Goal: Task Accomplishment & Management: Use online tool/utility

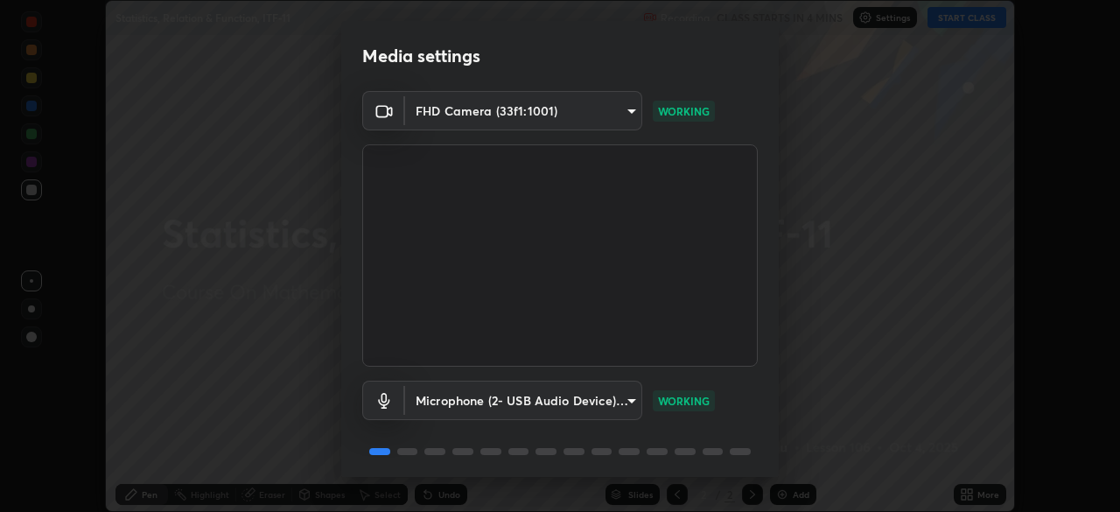
scroll to position [62, 0]
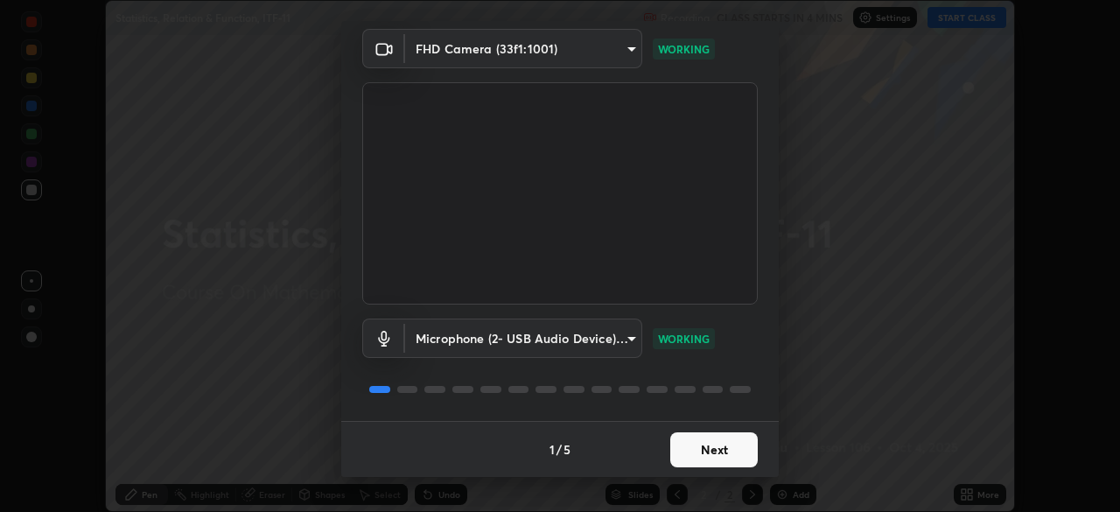
click at [741, 440] on button "Next" at bounding box center [715, 449] width 88 height 35
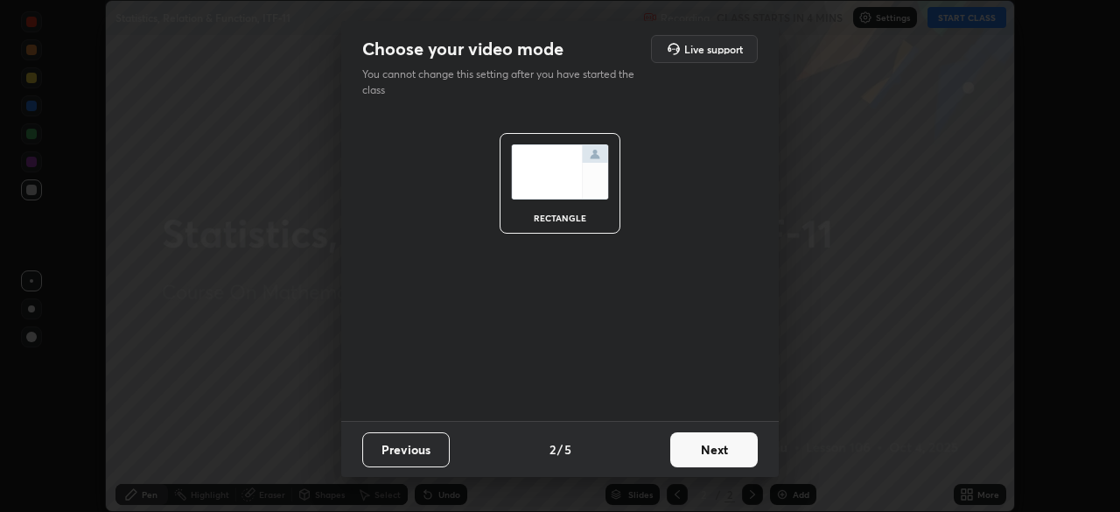
scroll to position [0, 0]
click at [743, 439] on button "Next" at bounding box center [715, 449] width 88 height 35
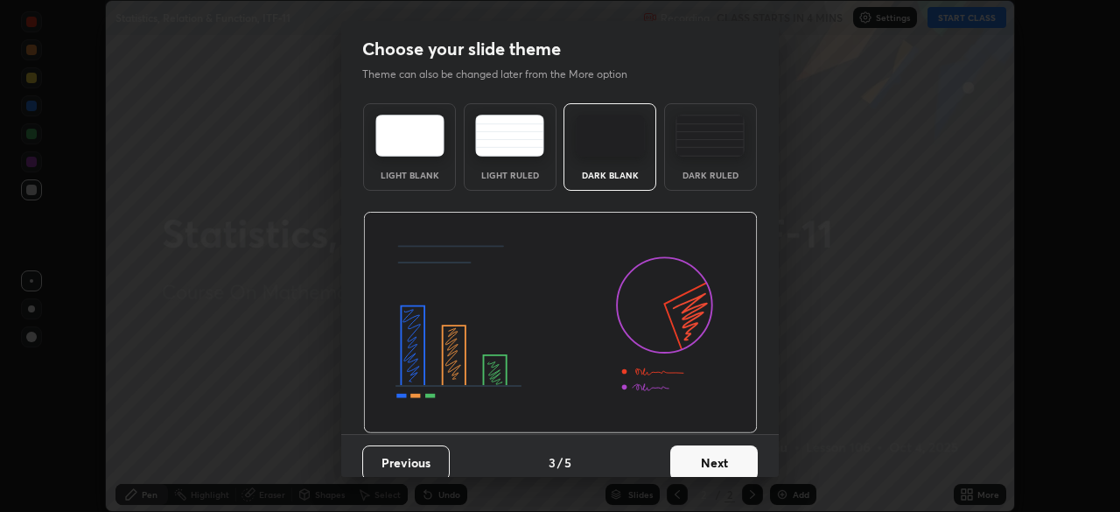
click at [734, 449] on button "Next" at bounding box center [715, 463] width 88 height 35
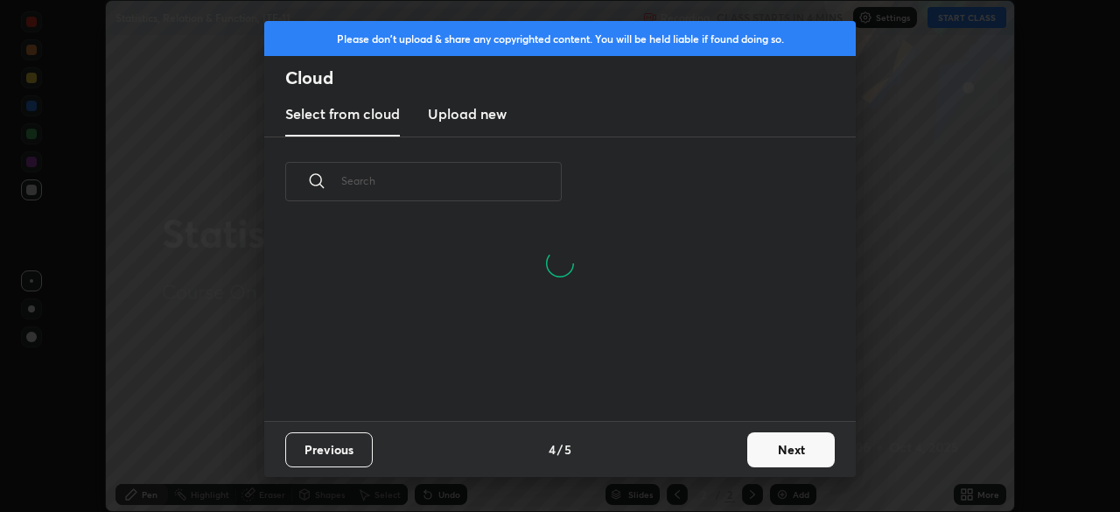
click at [818, 446] on button "Next" at bounding box center [792, 449] width 88 height 35
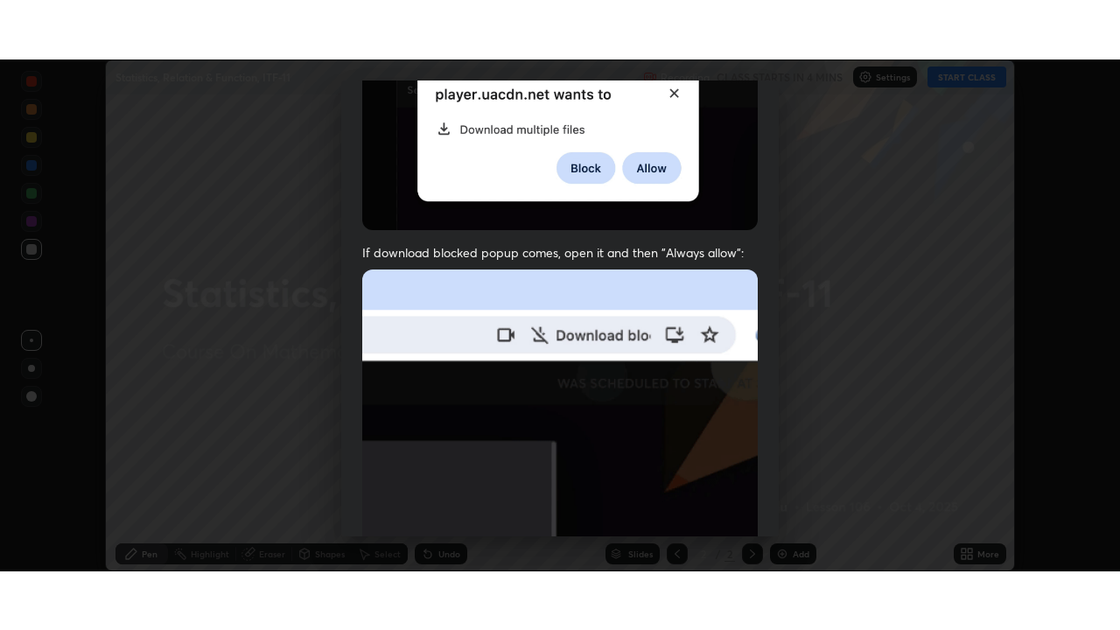
scroll to position [419, 0]
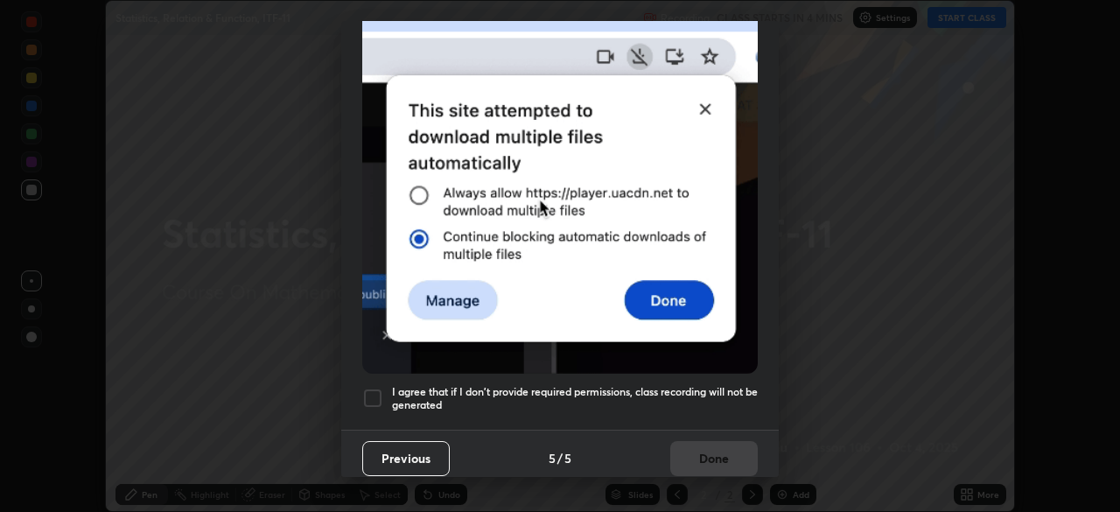
click at [748, 385] on h5 "I agree that if I don't provide required permissions, class recording will not …" at bounding box center [575, 398] width 366 height 27
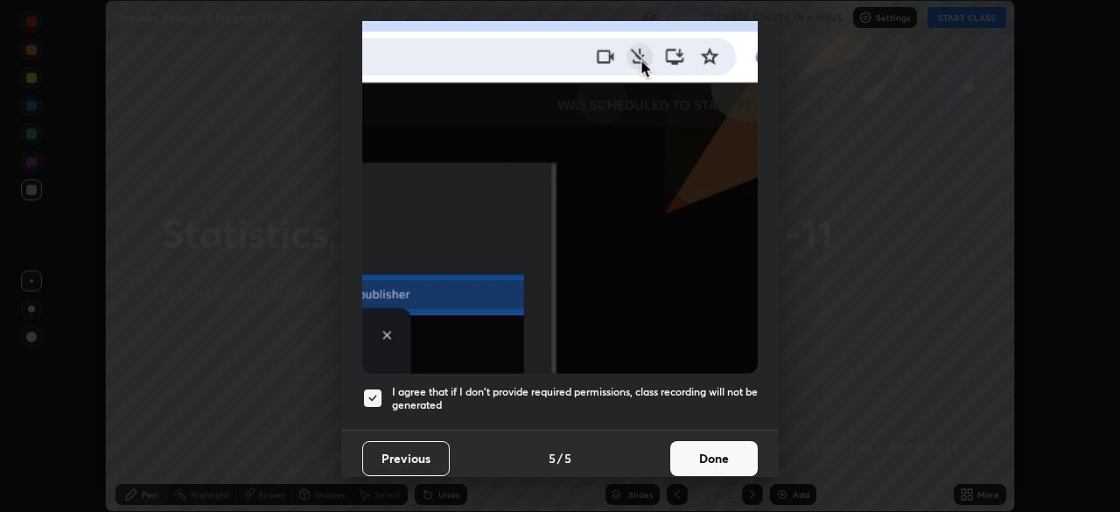
click at [737, 452] on button "Done" at bounding box center [715, 458] width 88 height 35
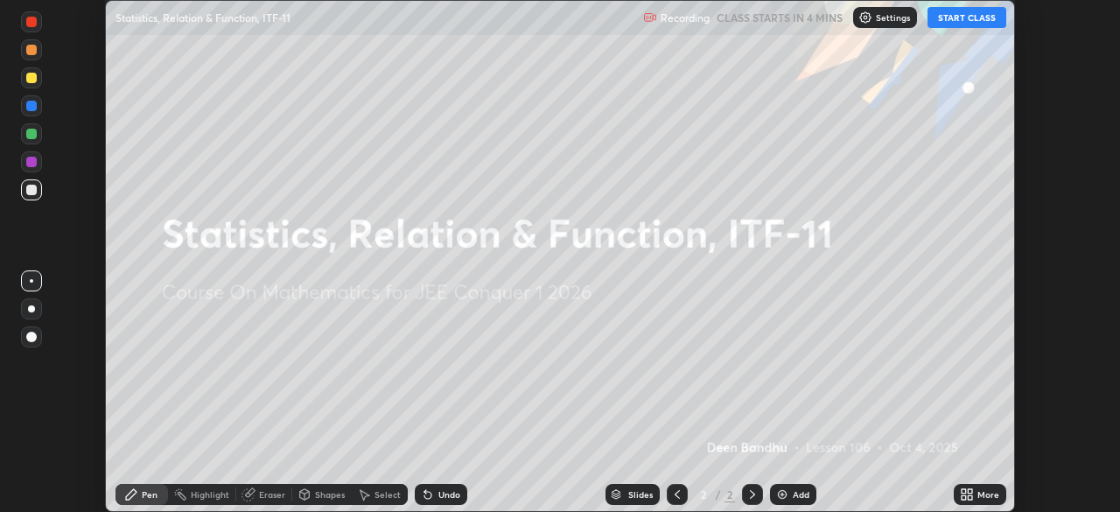
click at [965, 490] on icon at bounding box center [964, 491] width 4 height 4
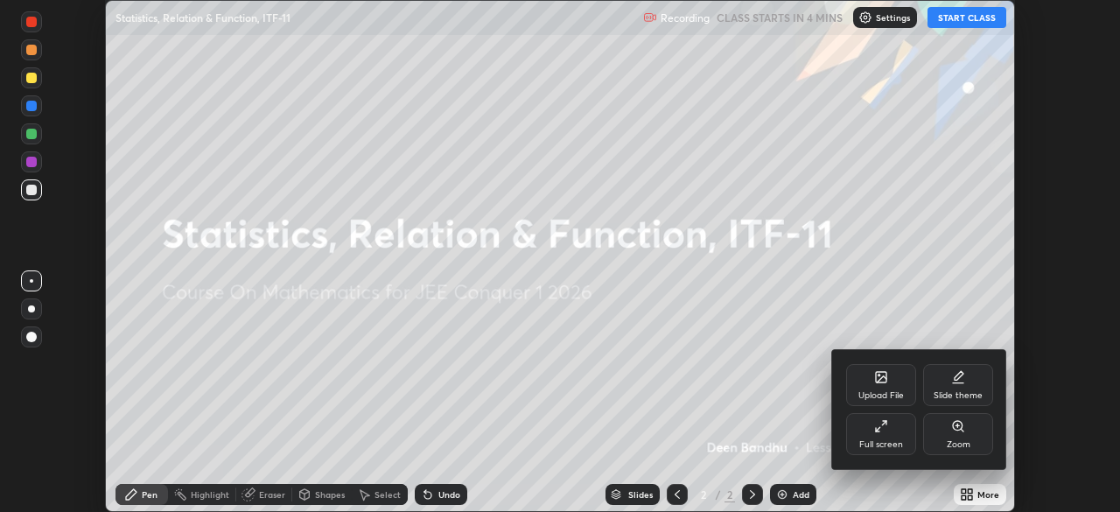
click at [884, 438] on div "Full screen" at bounding box center [881, 434] width 70 height 42
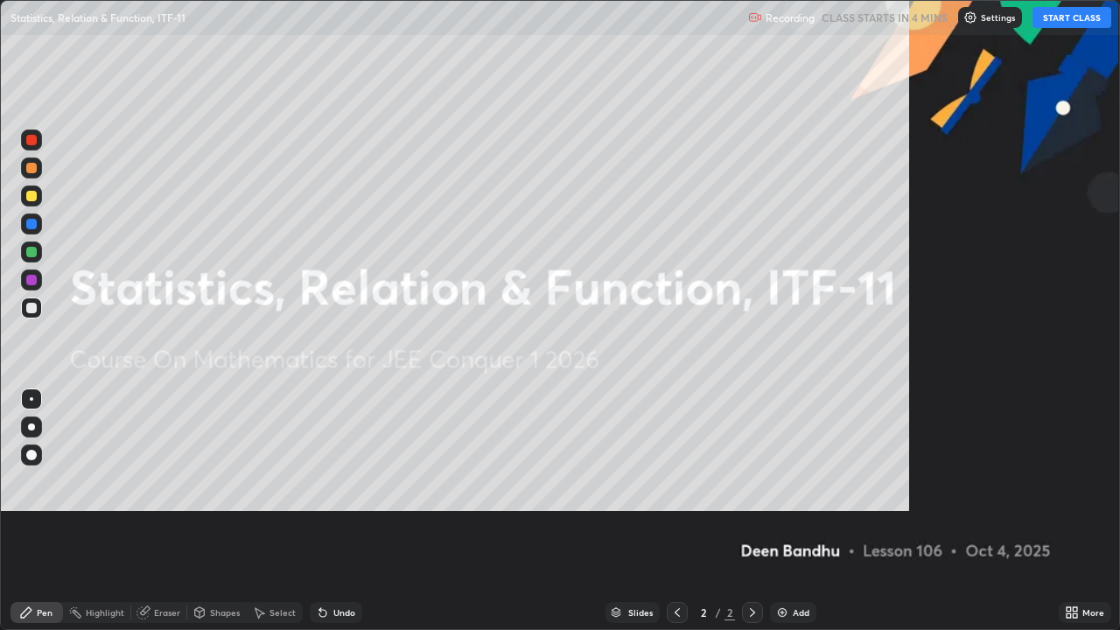
scroll to position [630, 1120]
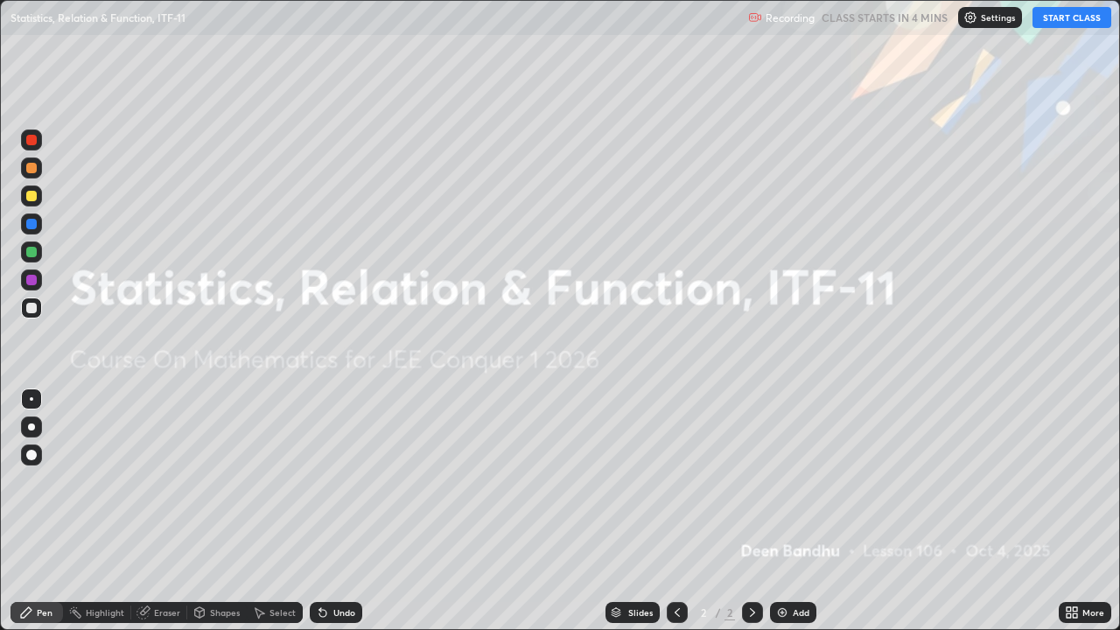
click at [1068, 21] on button "START CLASS" at bounding box center [1072, 17] width 79 height 21
click at [797, 511] on div "Add" at bounding box center [801, 612] width 17 height 9
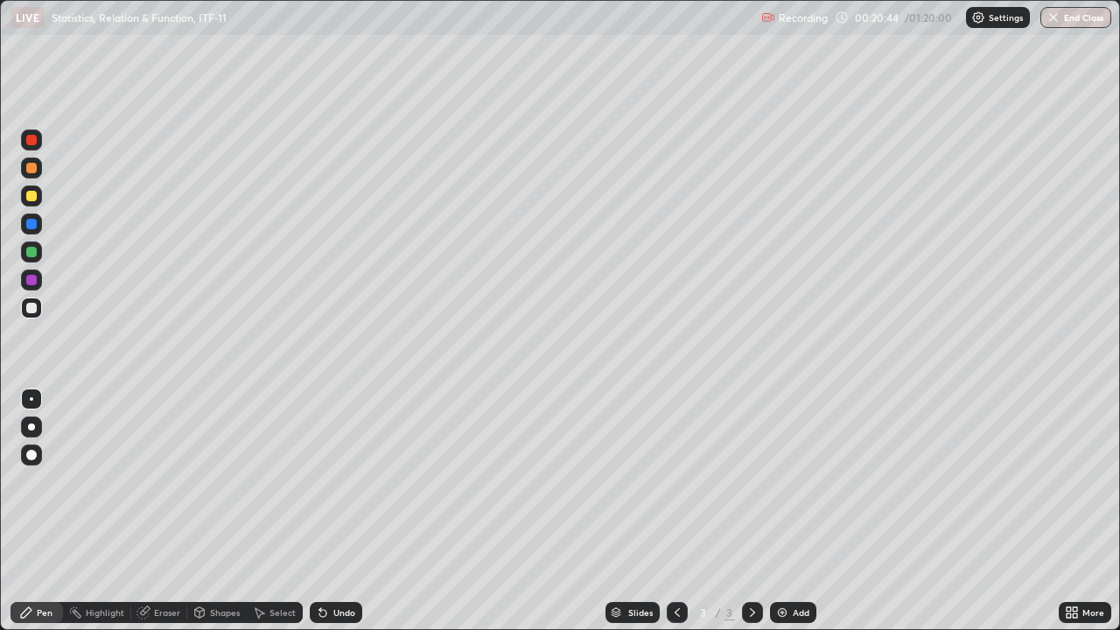
click at [793, 511] on div "Add" at bounding box center [801, 612] width 17 height 9
click at [33, 169] on div at bounding box center [31, 168] width 11 height 11
click at [32, 283] on div at bounding box center [31, 280] width 11 height 11
click at [32, 251] on div at bounding box center [31, 252] width 11 height 11
click at [797, 511] on div "Add" at bounding box center [801, 612] width 17 height 9
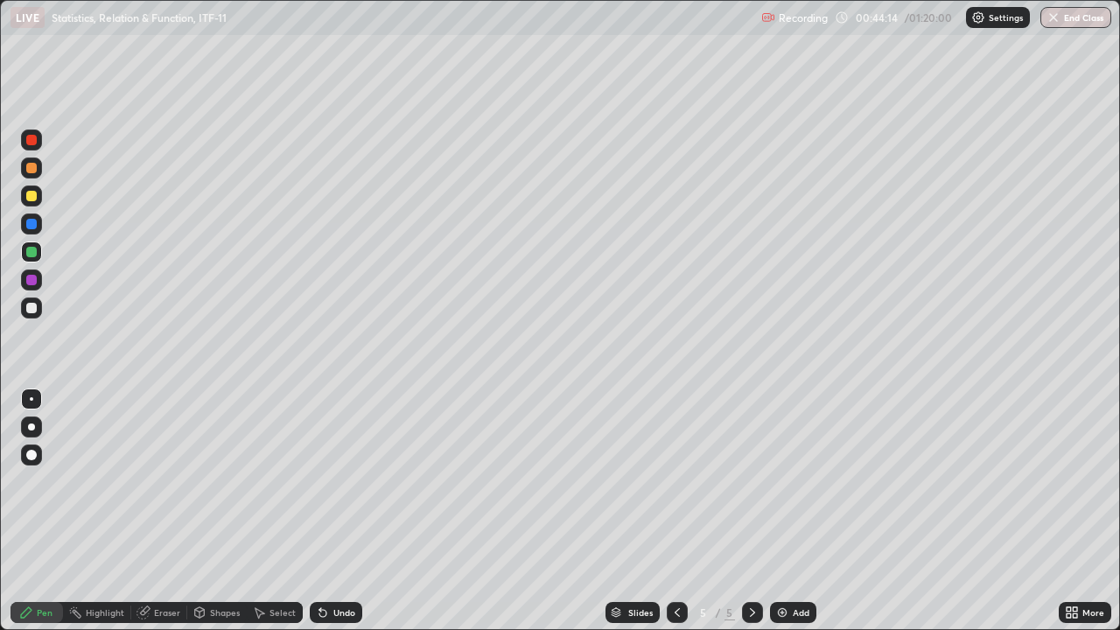
click at [28, 167] on div at bounding box center [31, 168] width 11 height 11
click at [33, 279] on div at bounding box center [31, 280] width 11 height 11
click at [161, 511] on div "Eraser" at bounding box center [167, 612] width 26 height 9
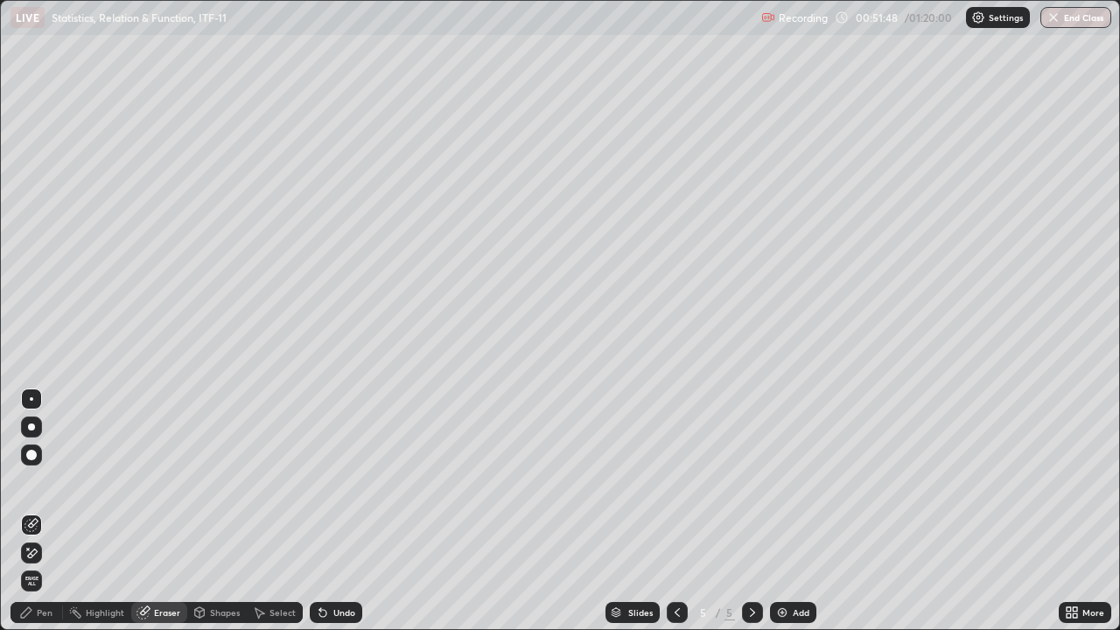
click at [38, 511] on div "Pen" at bounding box center [45, 612] width 16 height 9
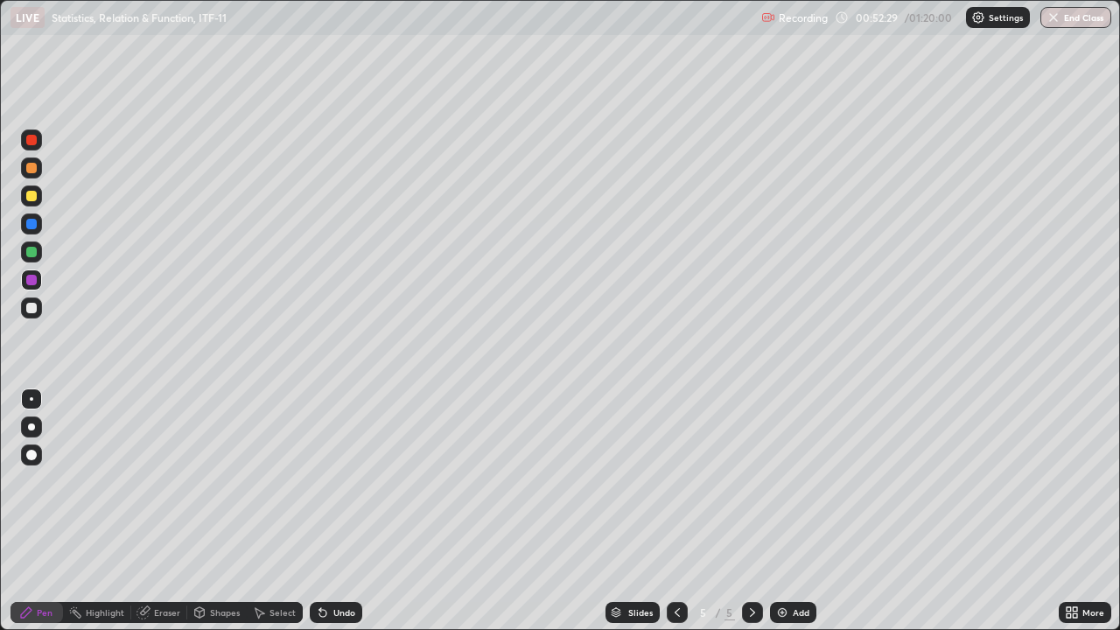
click at [162, 511] on div "Eraser" at bounding box center [167, 612] width 26 height 9
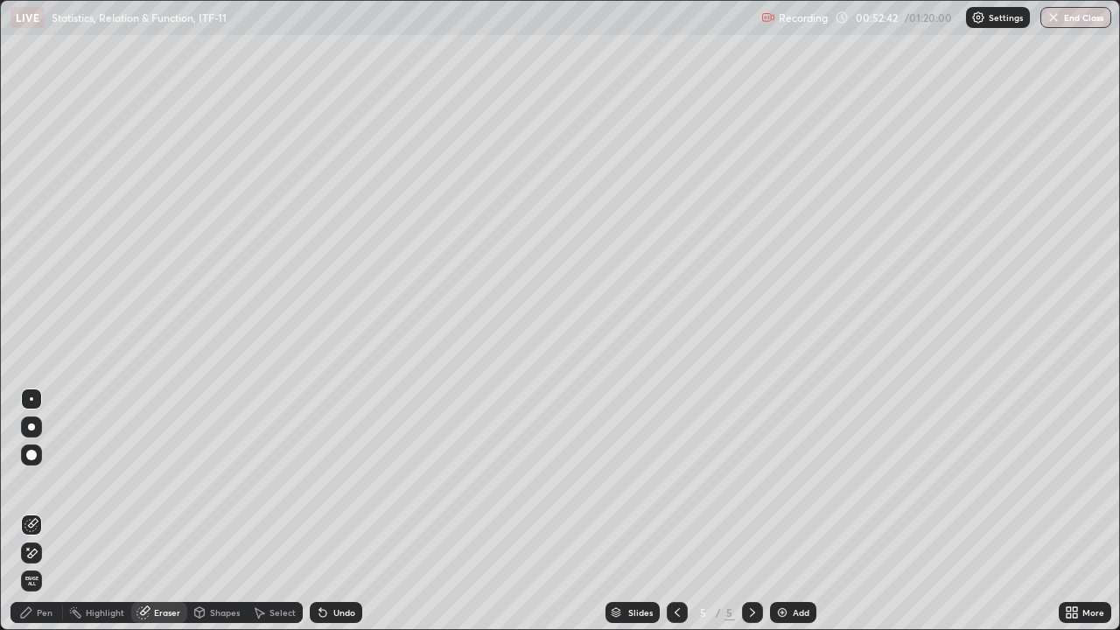
click at [46, 511] on div "Pen" at bounding box center [45, 612] width 16 height 9
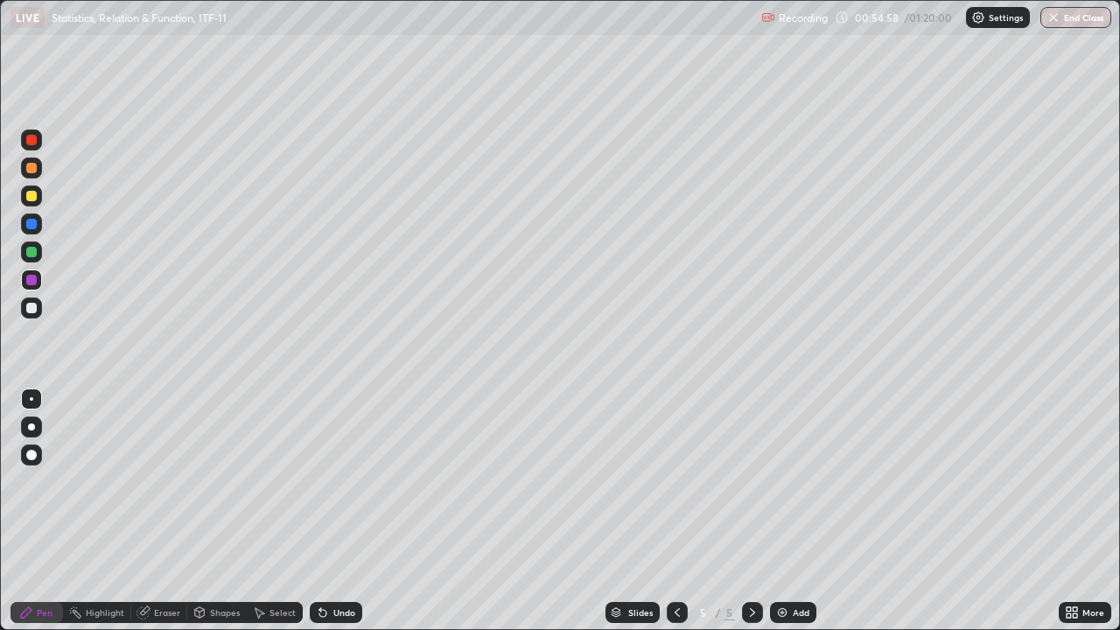
click at [797, 511] on div "Add" at bounding box center [793, 612] width 46 height 21
click at [676, 511] on icon at bounding box center [678, 613] width 14 height 14
click at [675, 511] on icon at bounding box center [677, 612] width 5 height 9
click at [676, 511] on icon at bounding box center [678, 613] width 14 height 14
click at [752, 511] on icon at bounding box center [753, 613] width 14 height 14
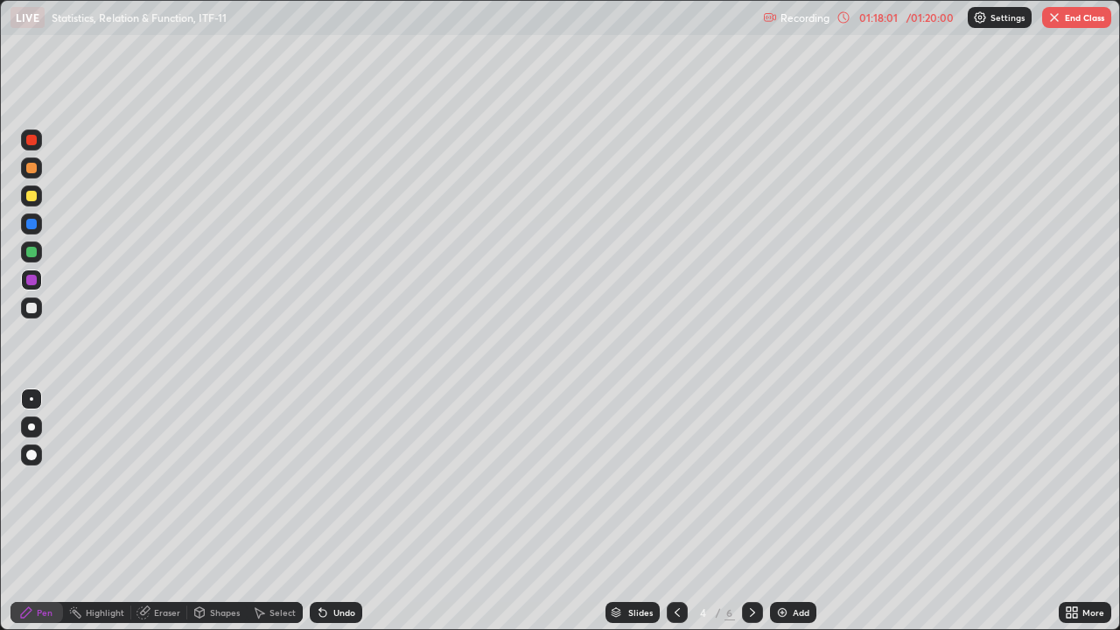
click at [750, 511] on icon at bounding box center [752, 612] width 5 height 9
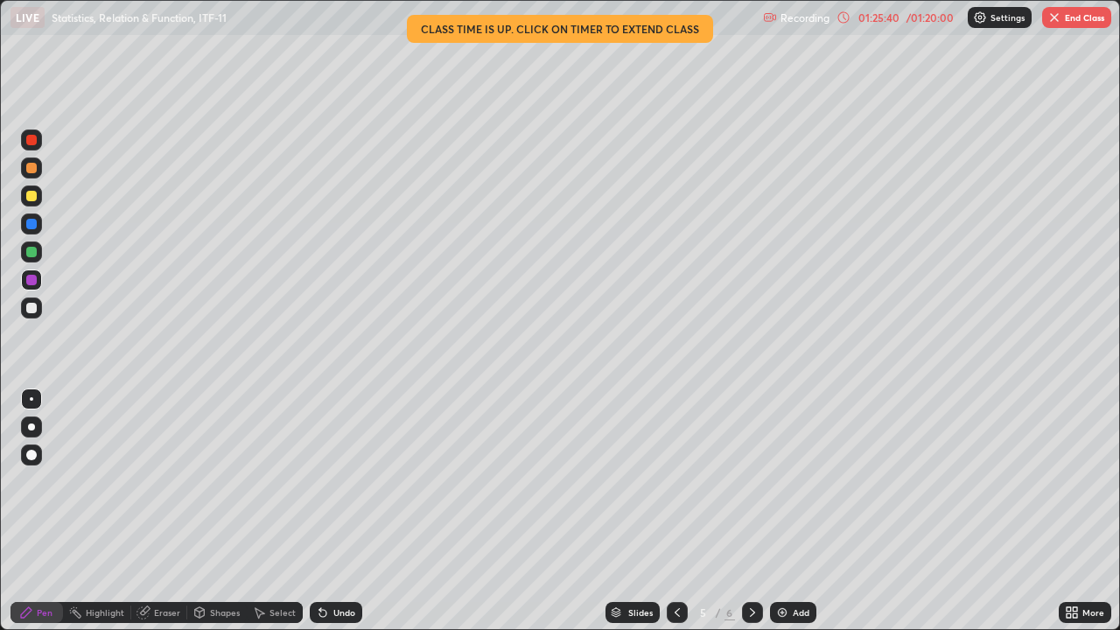
click at [752, 511] on icon at bounding box center [753, 613] width 14 height 14
click at [901, 12] on div "01:25:46" at bounding box center [878, 17] width 49 height 11
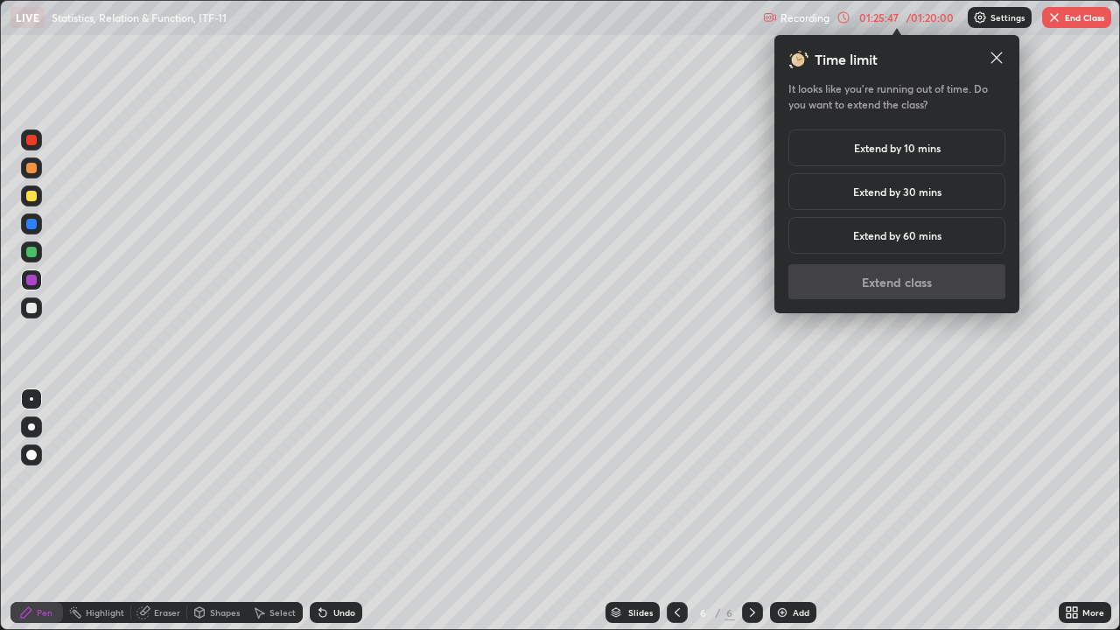
click at [905, 154] on h5 "Extend by 10 mins" at bounding box center [897, 148] width 87 height 16
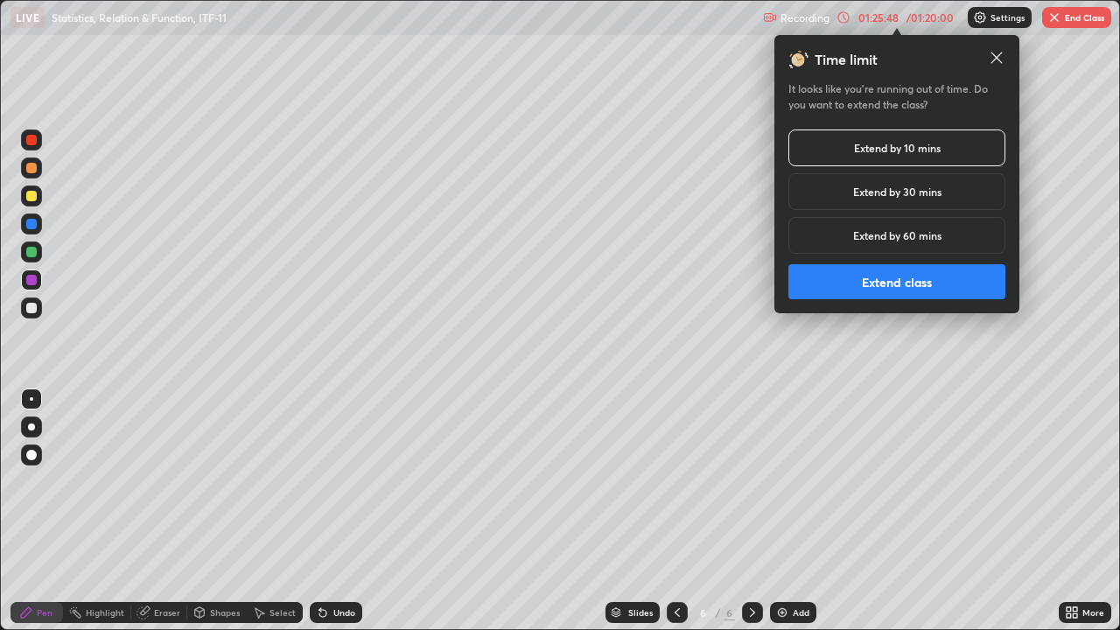
click at [907, 282] on button "Extend class" at bounding box center [897, 281] width 217 height 35
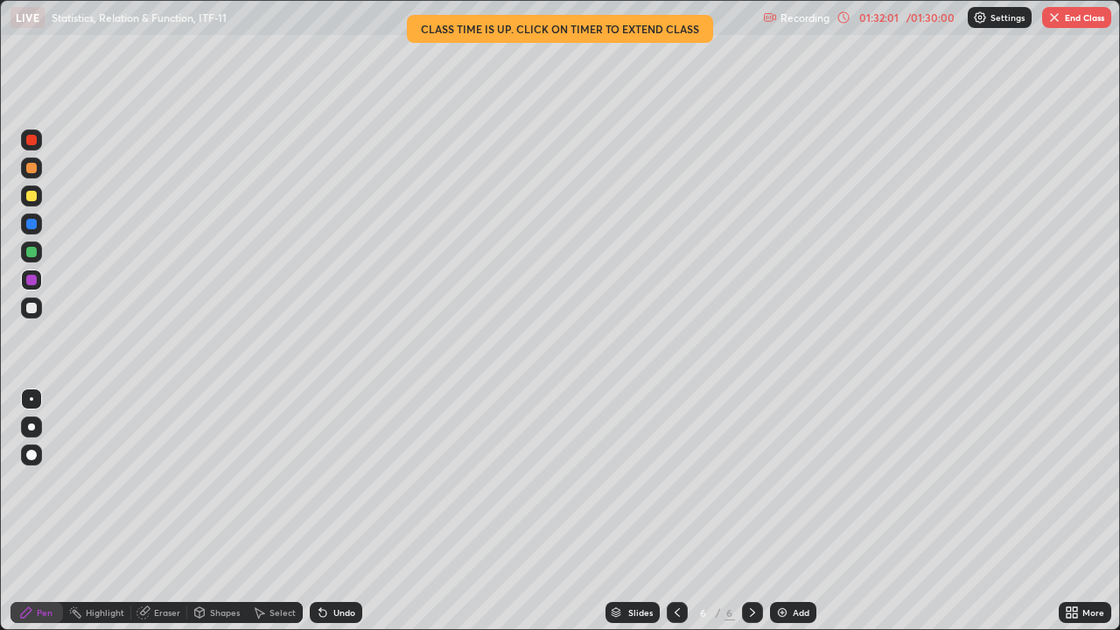
click at [1065, 21] on button "End Class" at bounding box center [1077, 17] width 69 height 21
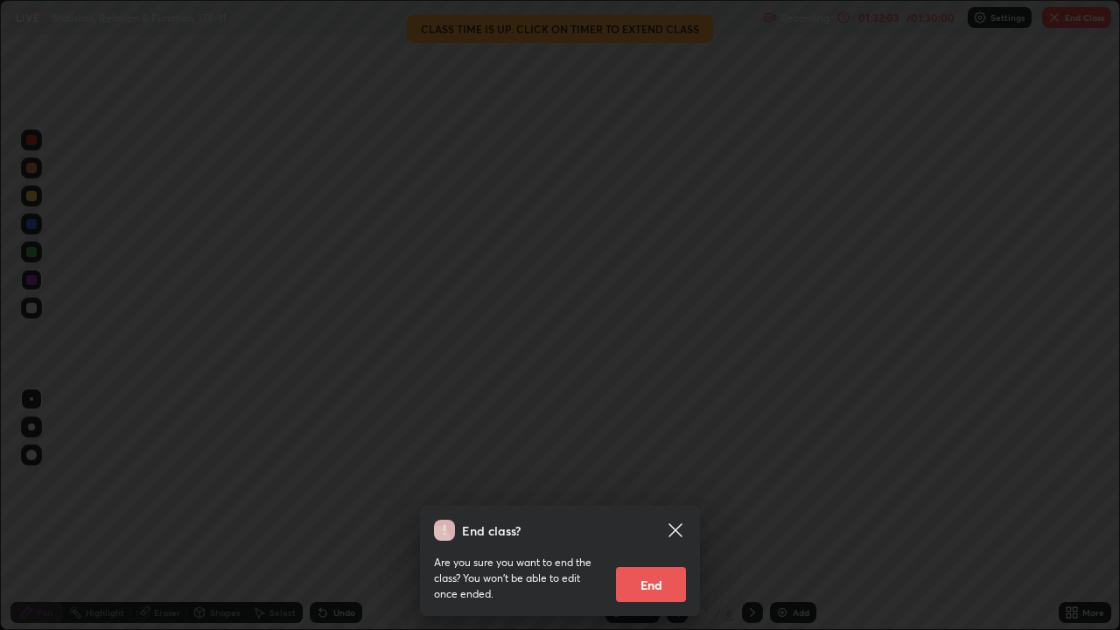
click at [685, 511] on button "End" at bounding box center [651, 584] width 70 height 35
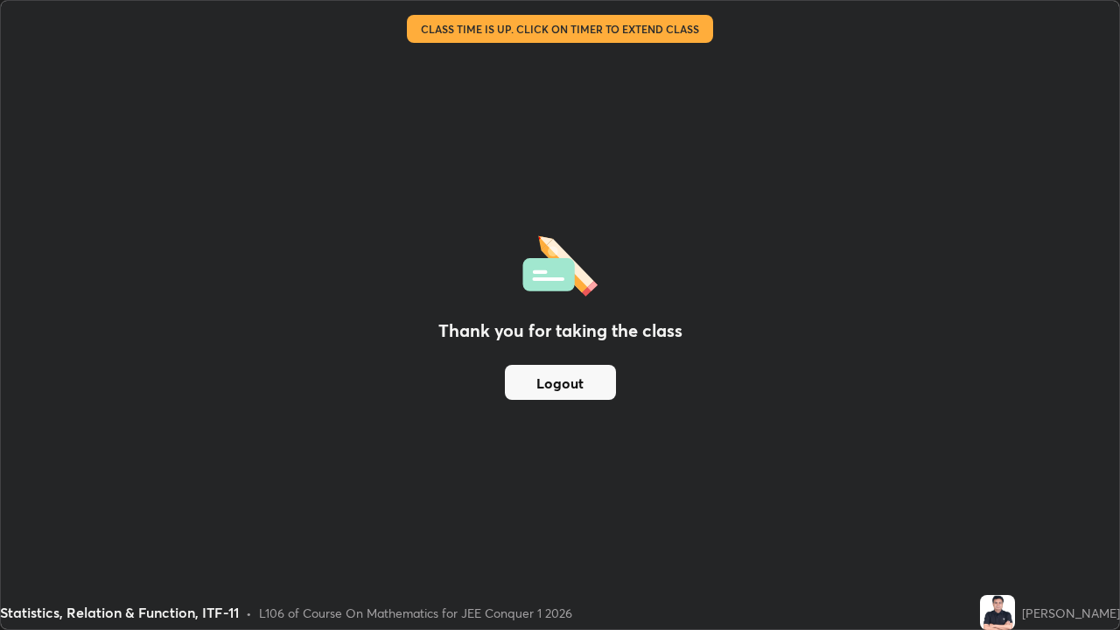
click at [585, 380] on button "Logout" at bounding box center [560, 382] width 111 height 35
